Goal: Register for event/course

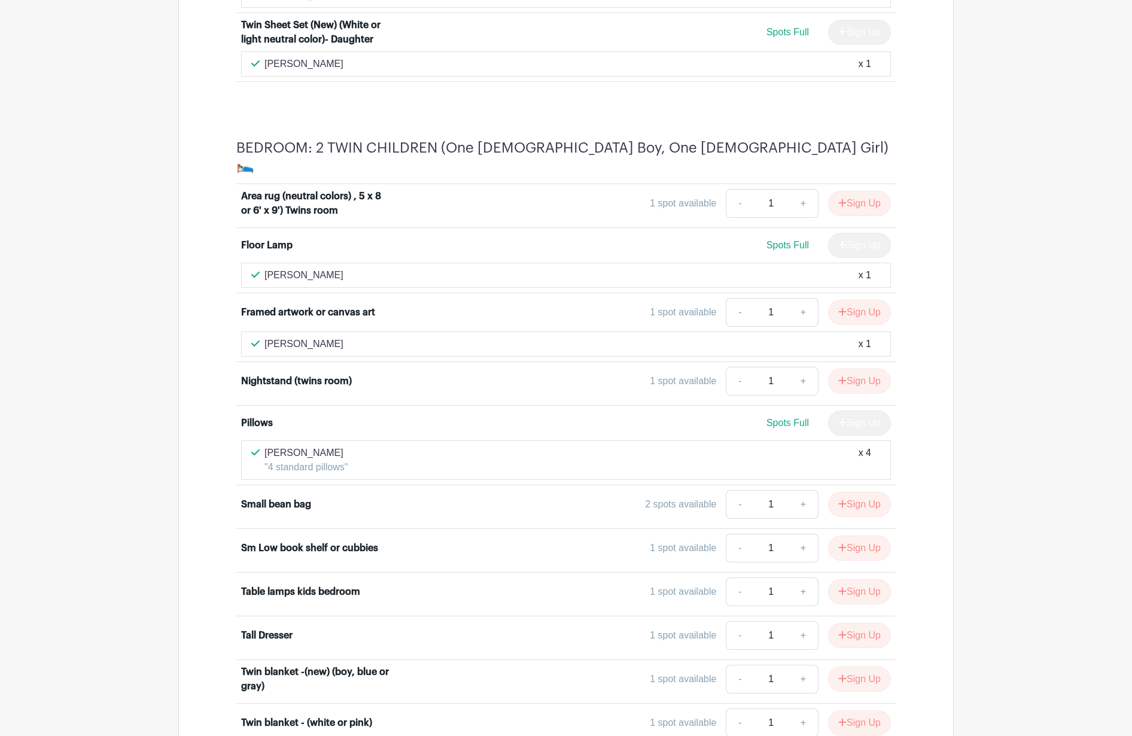
scroll to position [4503, 0]
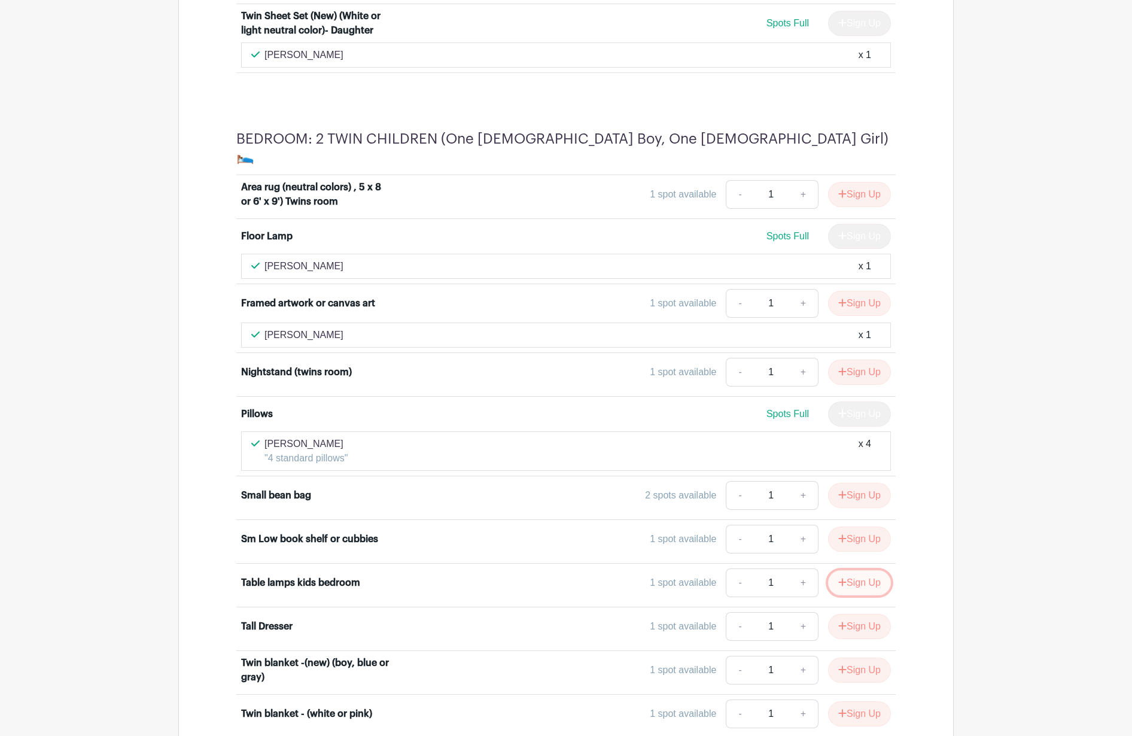
click at [838, 577] on icon "submit" at bounding box center [842, 582] width 8 height 10
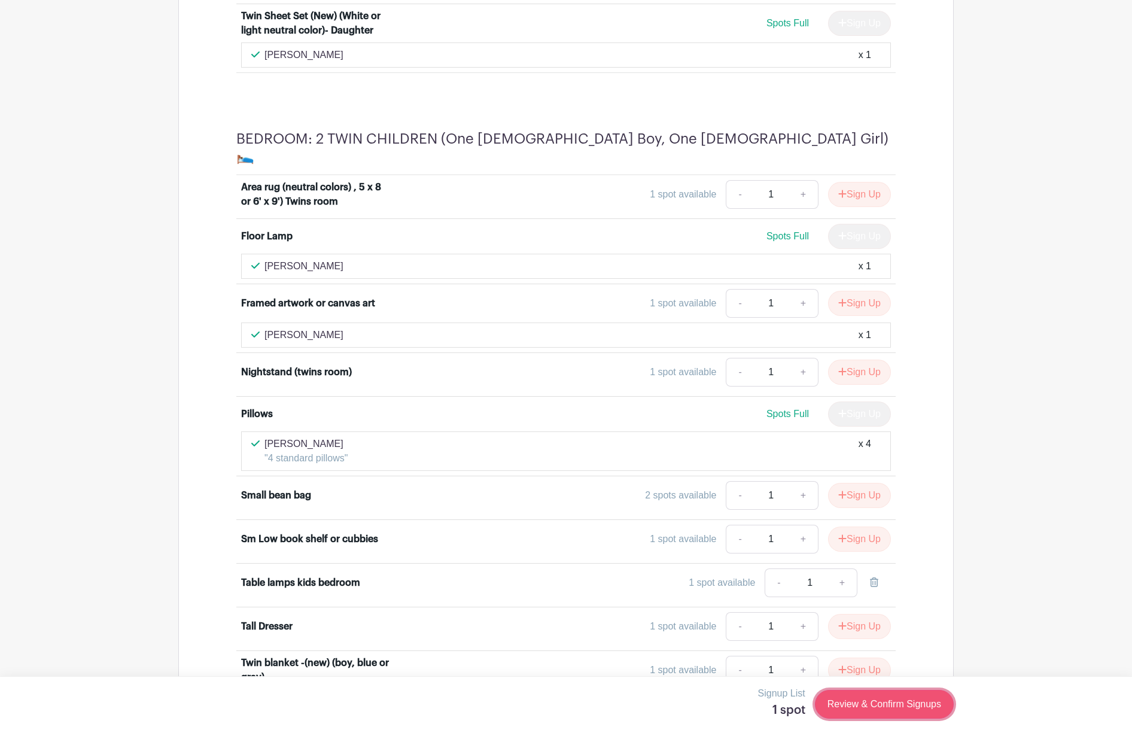
click at [862, 701] on link "Review & Confirm Signups" at bounding box center [884, 704] width 139 height 29
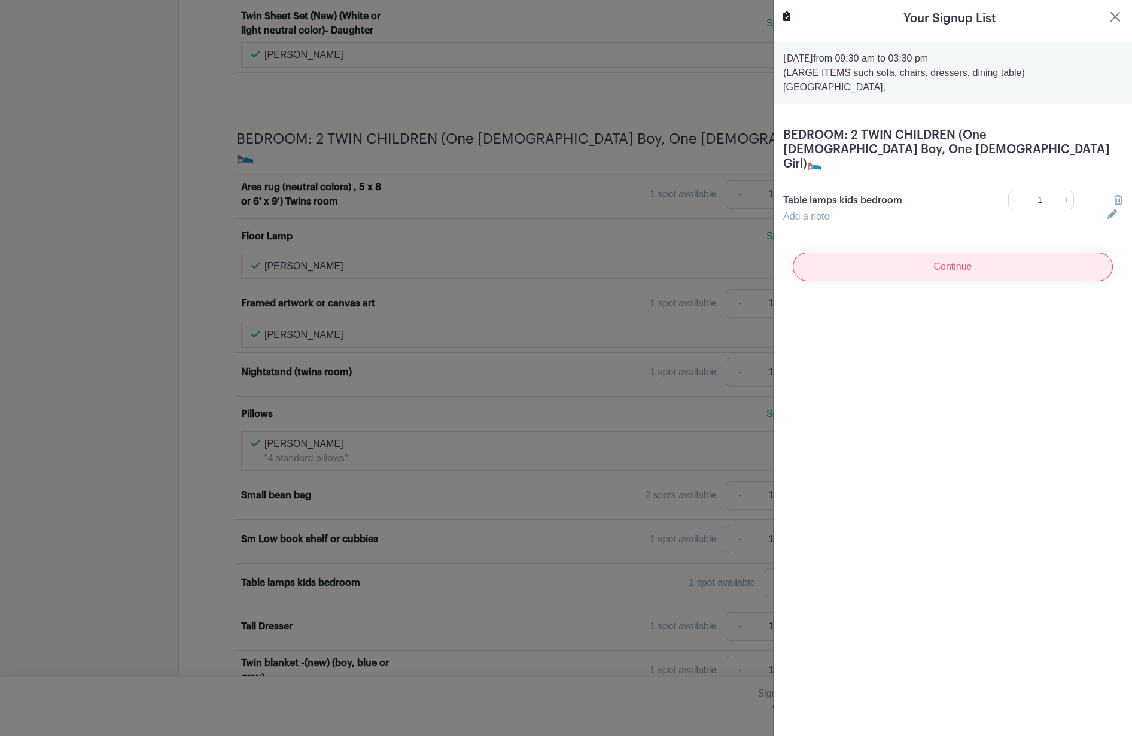
click at [931, 256] on input "Continue" at bounding box center [953, 267] width 320 height 29
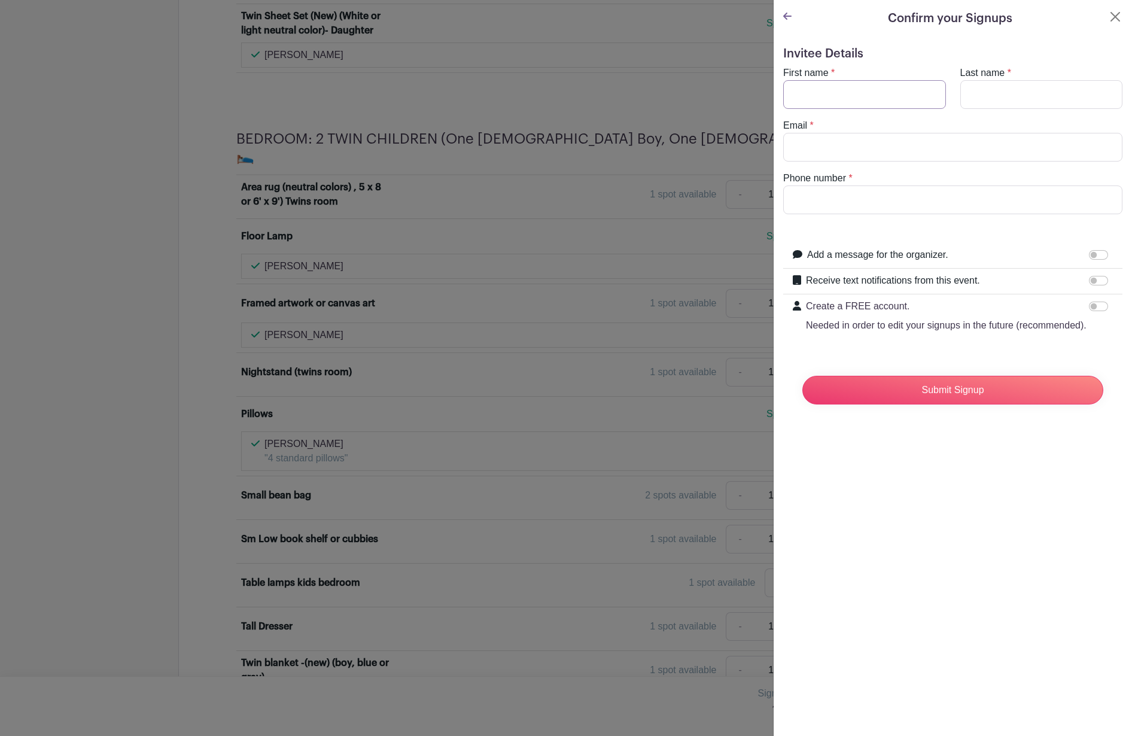
click at [805, 90] on input "First name" at bounding box center [864, 94] width 163 height 29
type input "[PERSON_NAME]"
type input "[EMAIL_ADDRESS][DOMAIN_NAME]"
type input "9259973757"
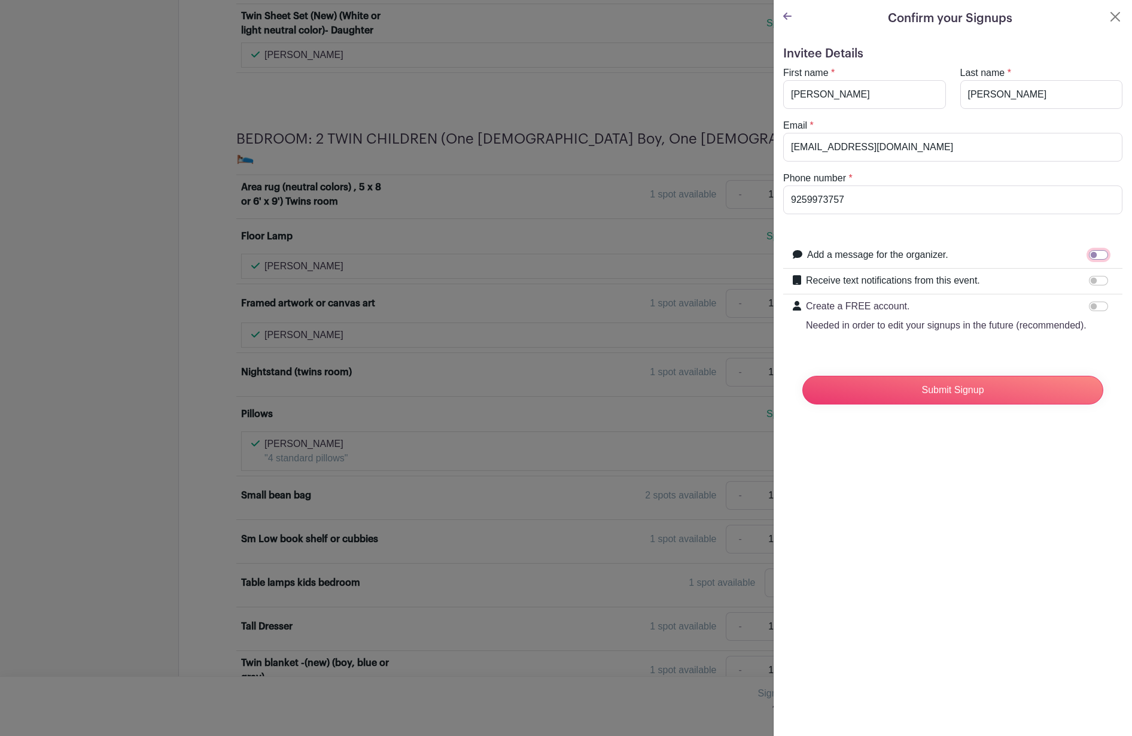
click at [1097, 253] on input "Add a message for the organizer." at bounding box center [1098, 255] width 19 height 10
checkbox input "true"
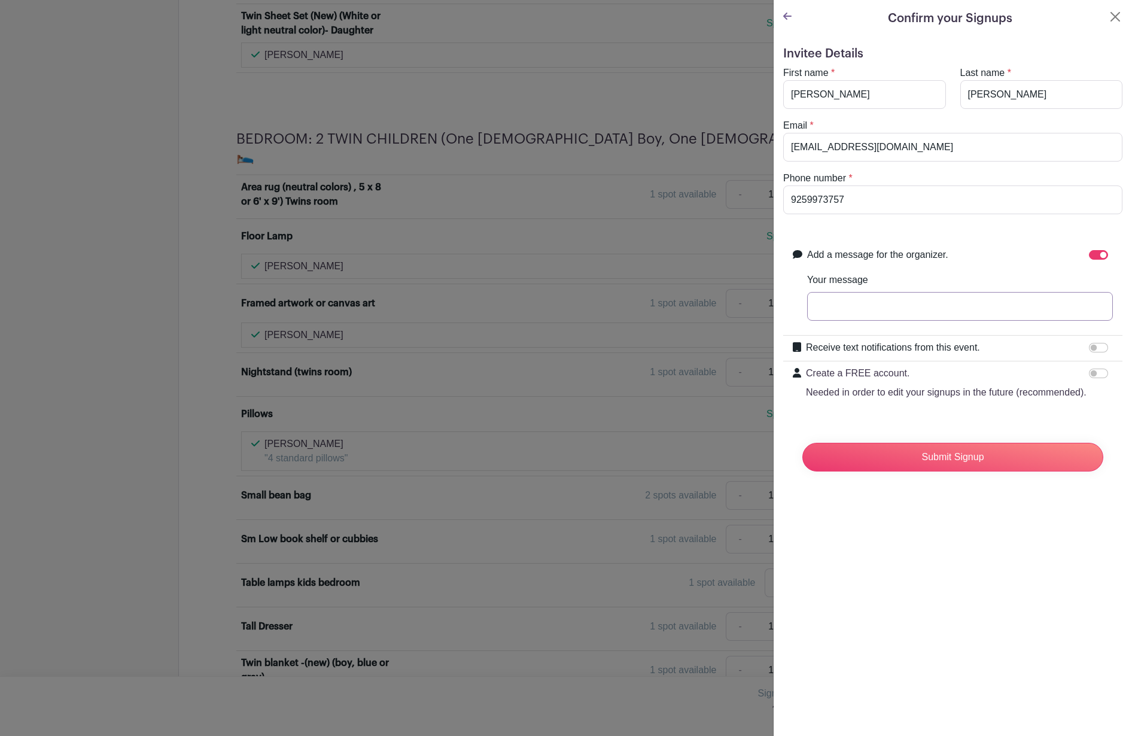
click at [870, 307] on input "Your message" at bounding box center [960, 306] width 306 height 29
type input "Will be dropping the lamps on 9/11 along with my other items - thanks!"
click at [803, 443] on input "Submit Signup" at bounding box center [953, 457] width 301 height 29
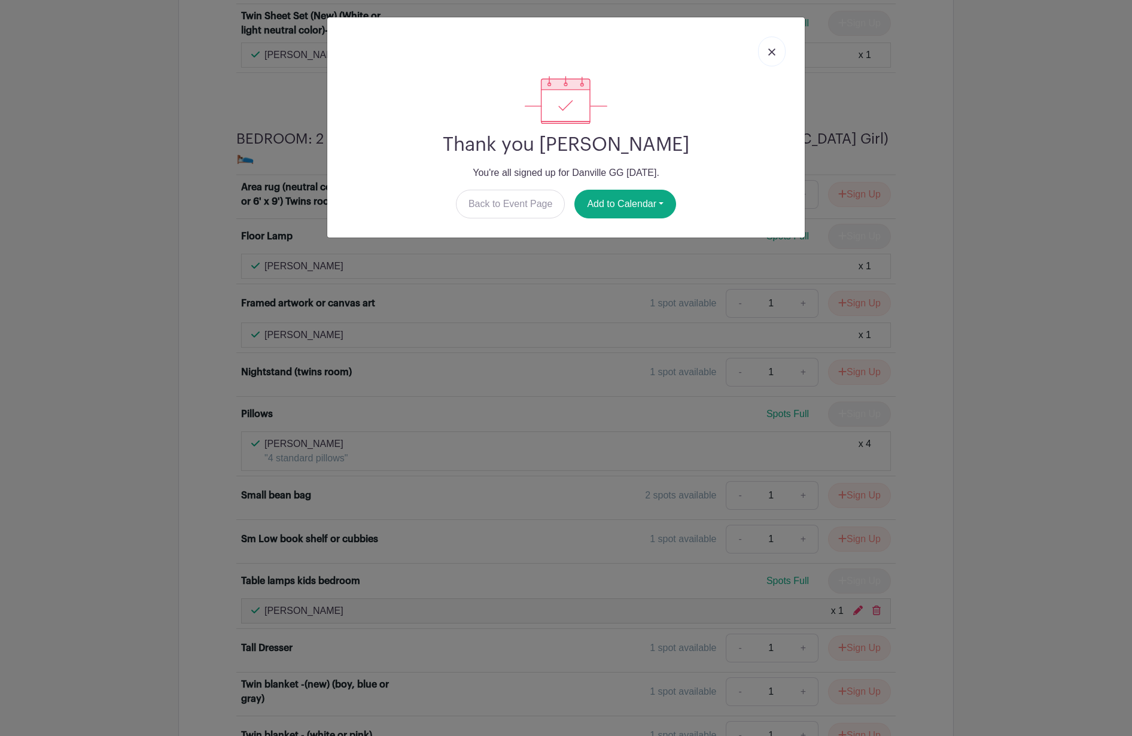
click at [770, 50] on img at bounding box center [771, 51] width 7 height 7
